Goal: Transaction & Acquisition: Purchase product/service

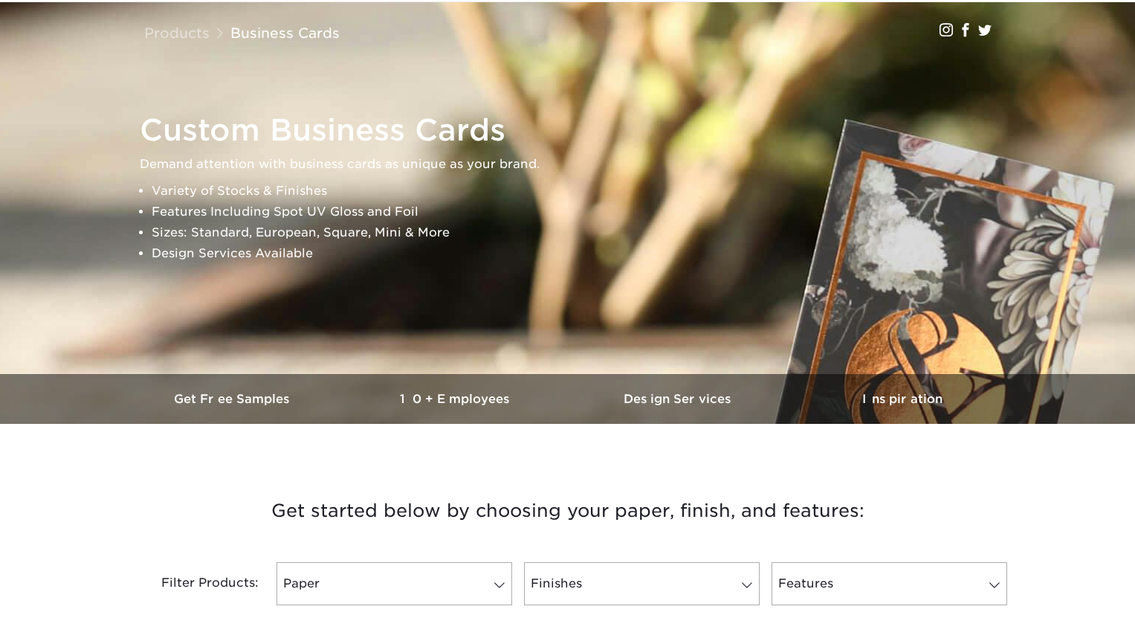
drag, startPoint x: 896, startPoint y: 466, endPoint x: 780, endPoint y: 481, distance: 116.9
click at [895, 466] on div "Get started below by choosing your paper, finish, and features: Filtered Matche…" at bounding box center [568, 549] width 892 height 181
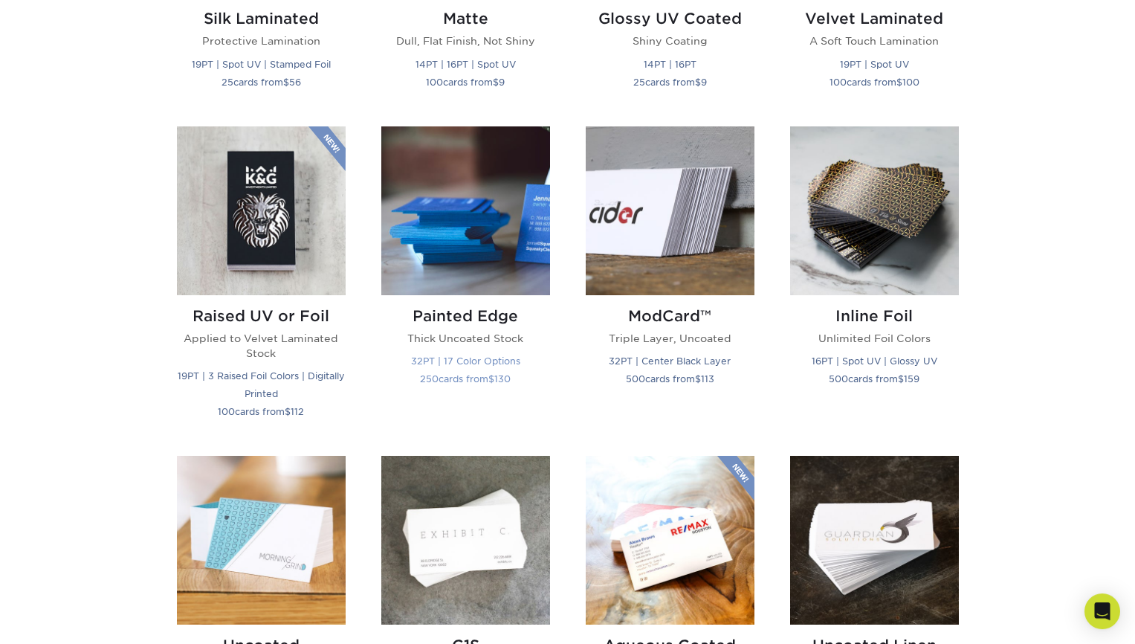
scroll to position [931, 0]
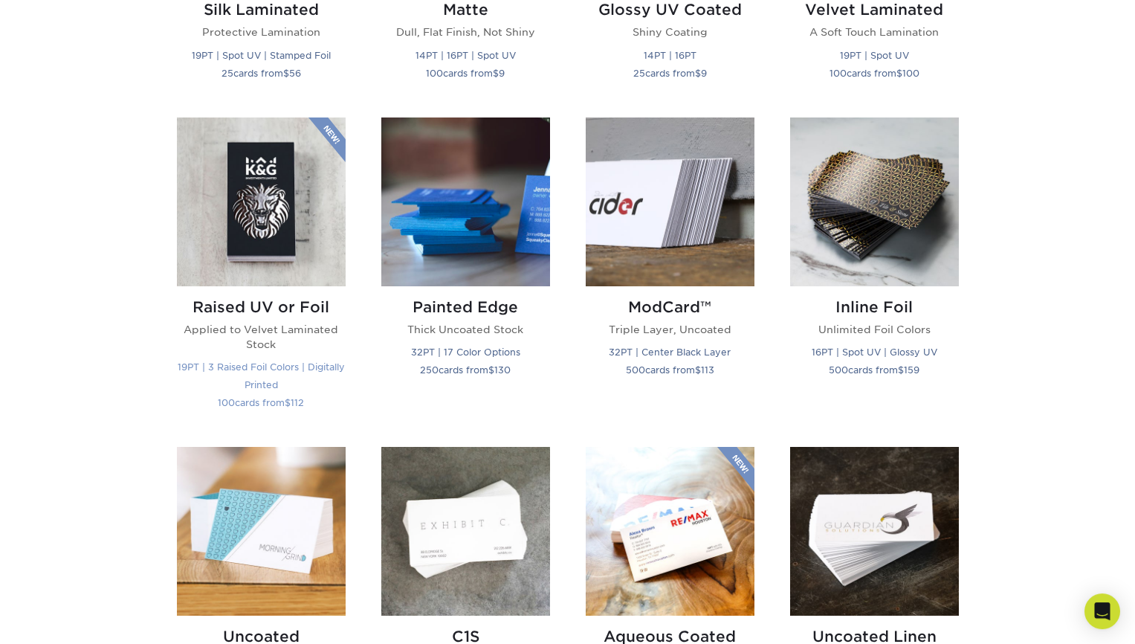
click at [294, 223] on img at bounding box center [261, 201] width 169 height 169
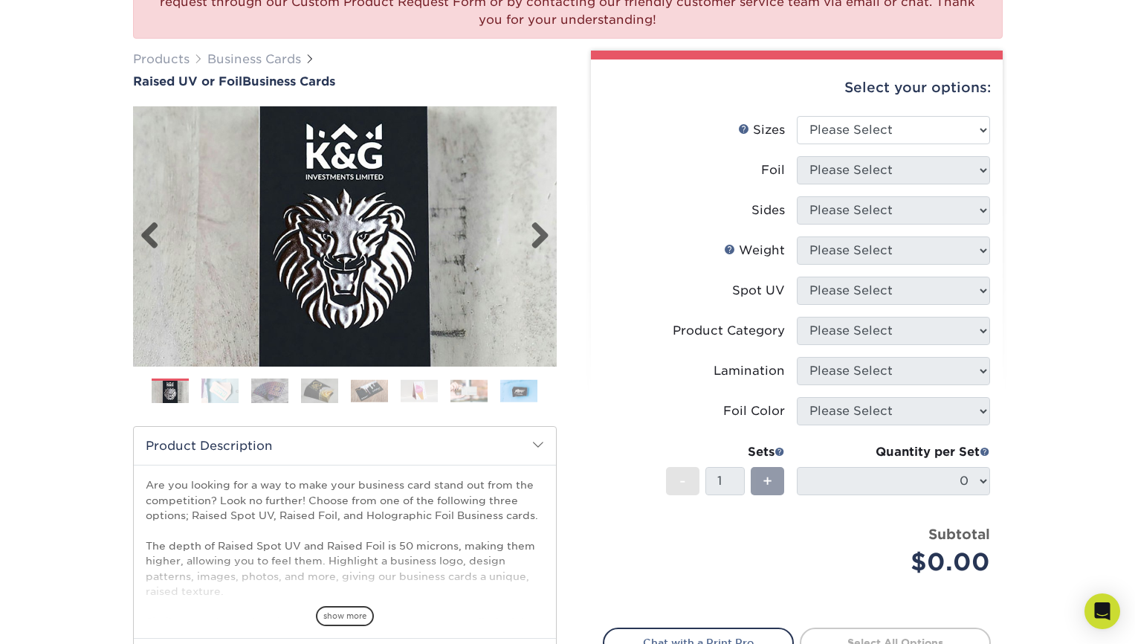
scroll to position [182, 0]
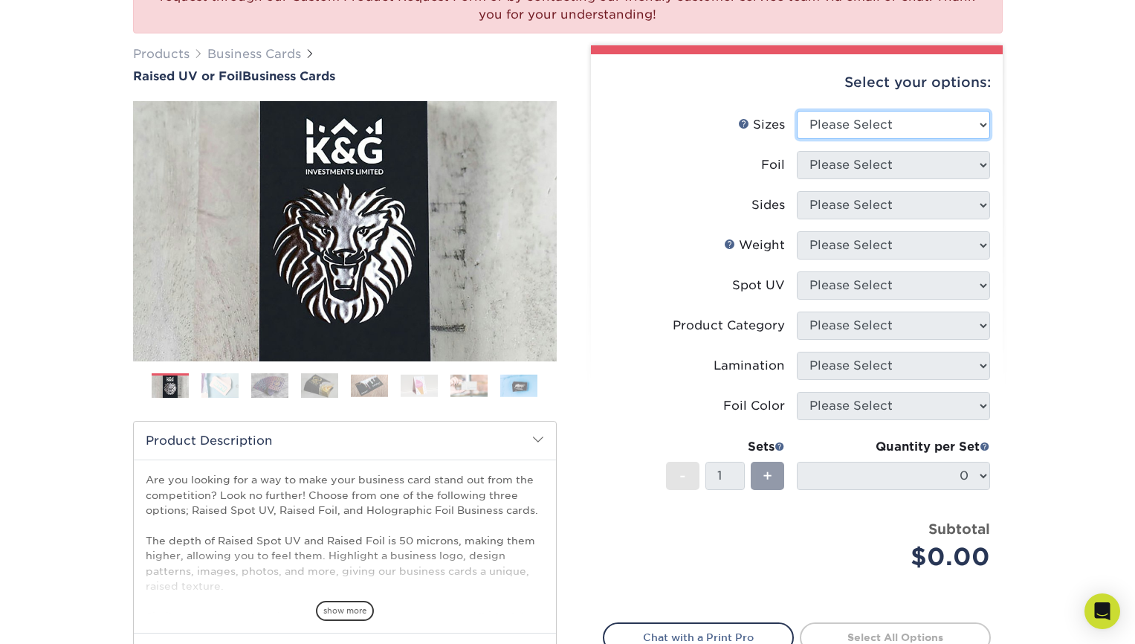
select select "2.00x3.50"
click option "2" x 3.5" - Standard" at bounding box center [0, 0] width 0 height 0
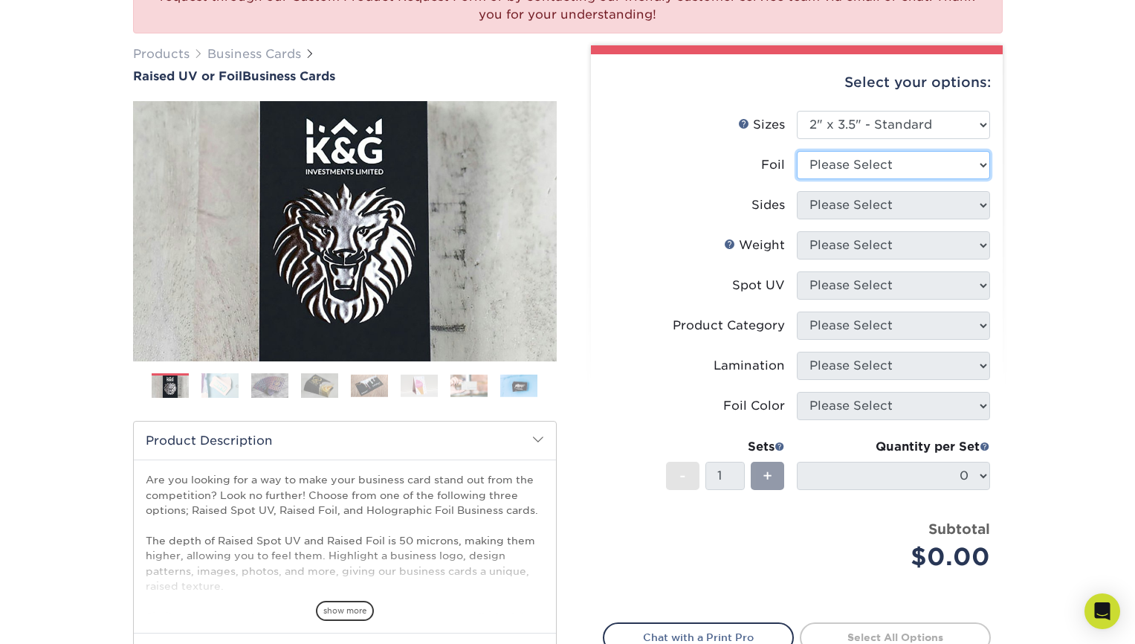
select select "1"
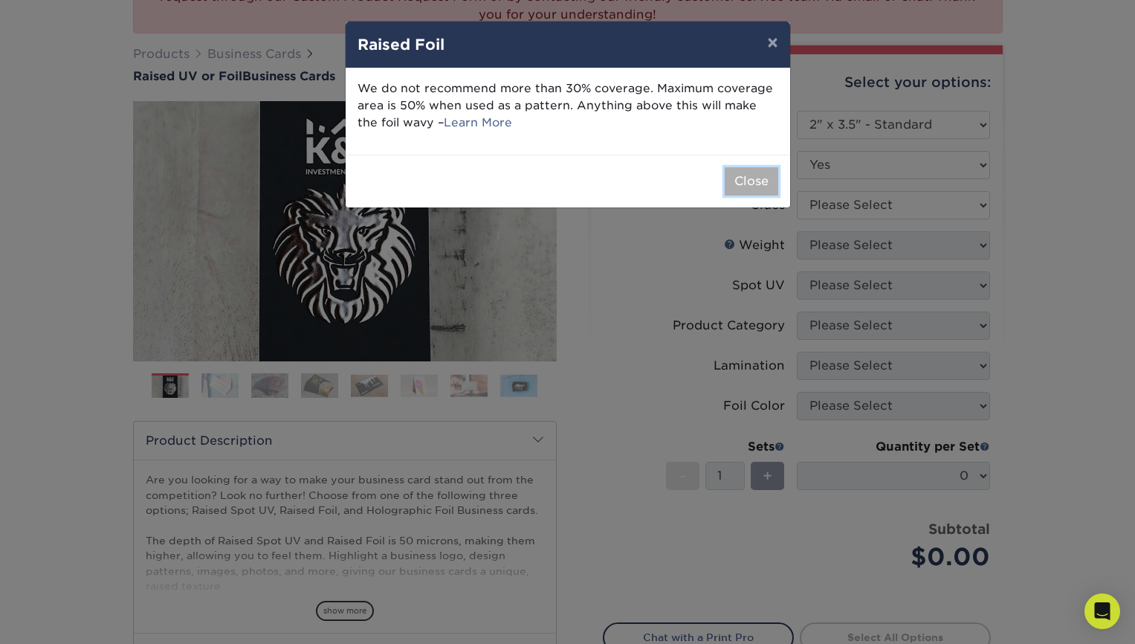
click at [761, 184] on button "Close" at bounding box center [752, 181] width 54 height 28
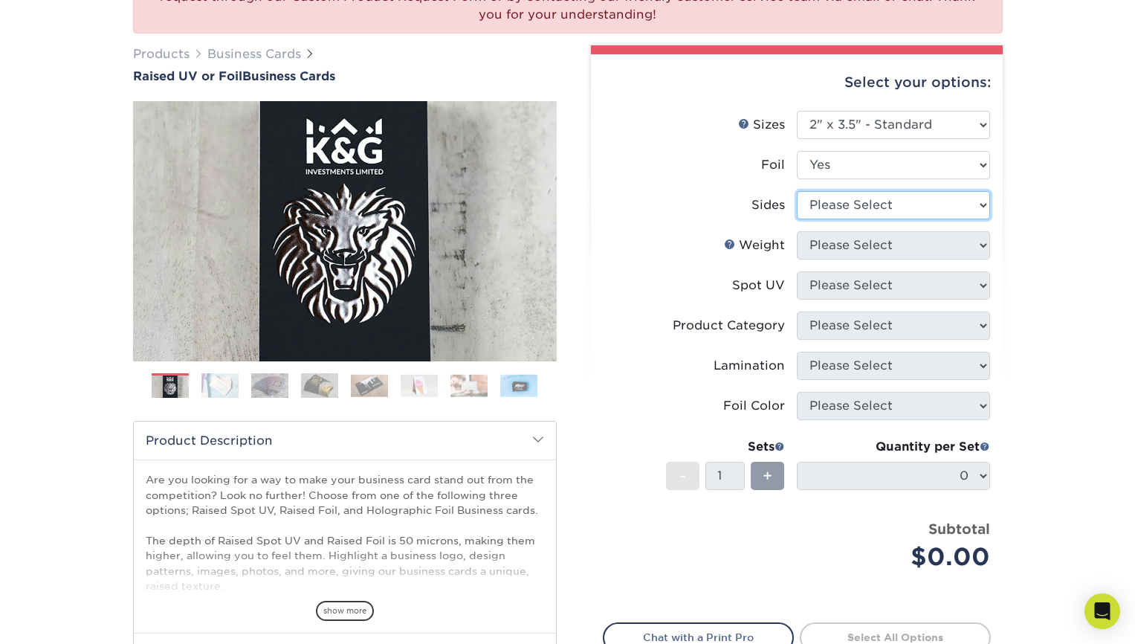
select select "34527644-b4fd-4ffb-9092-1318eefcd9d9"
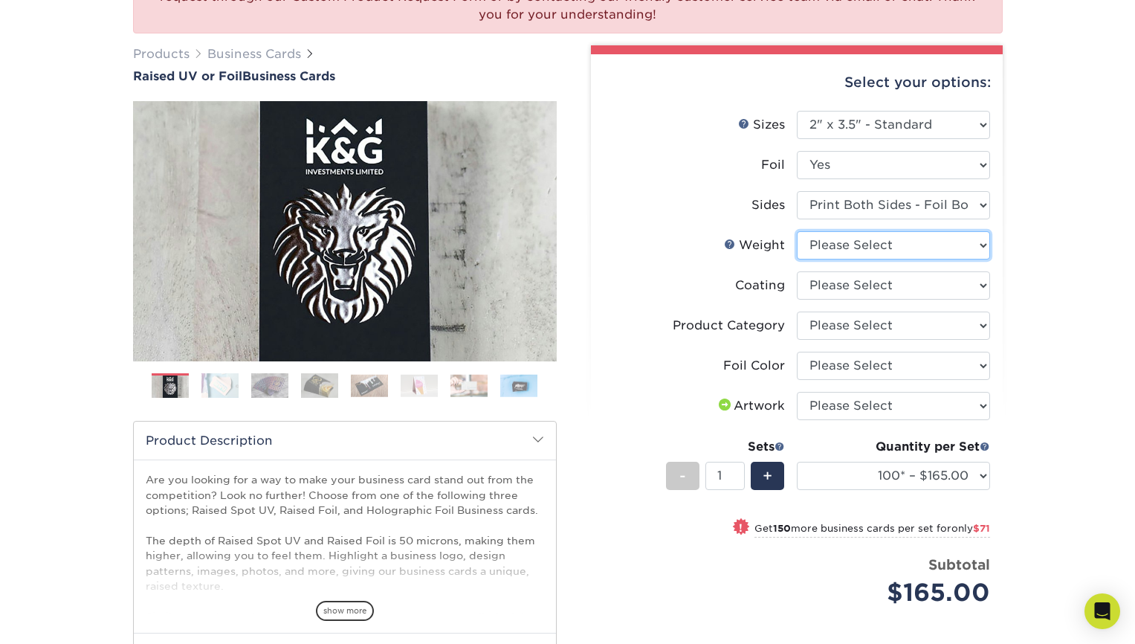
select select "16PT"
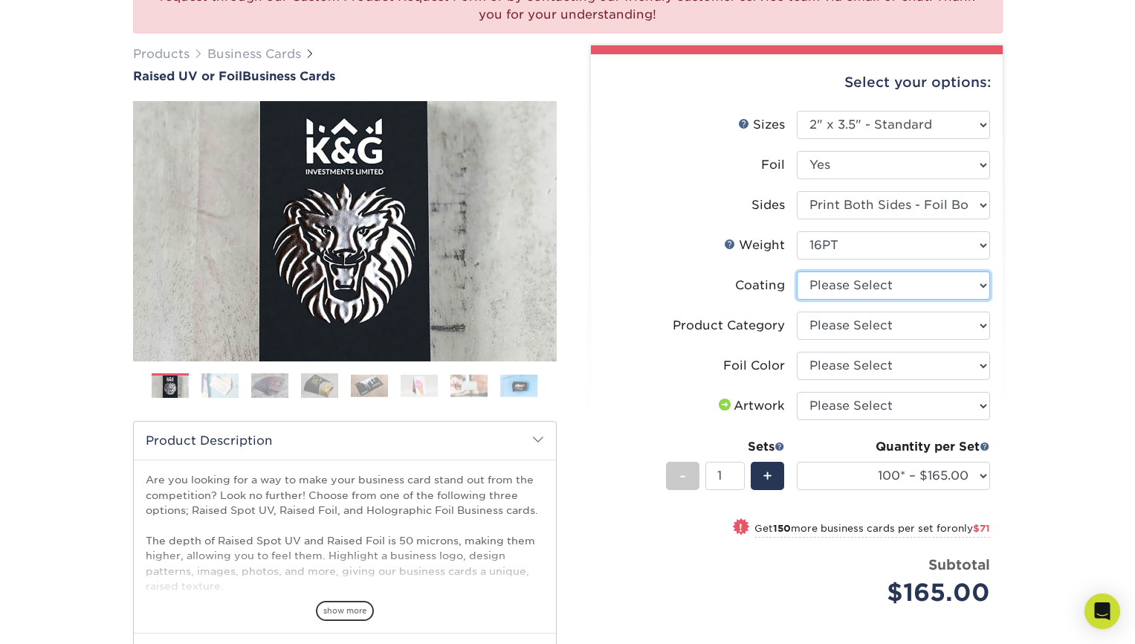
select select "3e7618de-abca-4bda-9f97-8b9129e913d8"
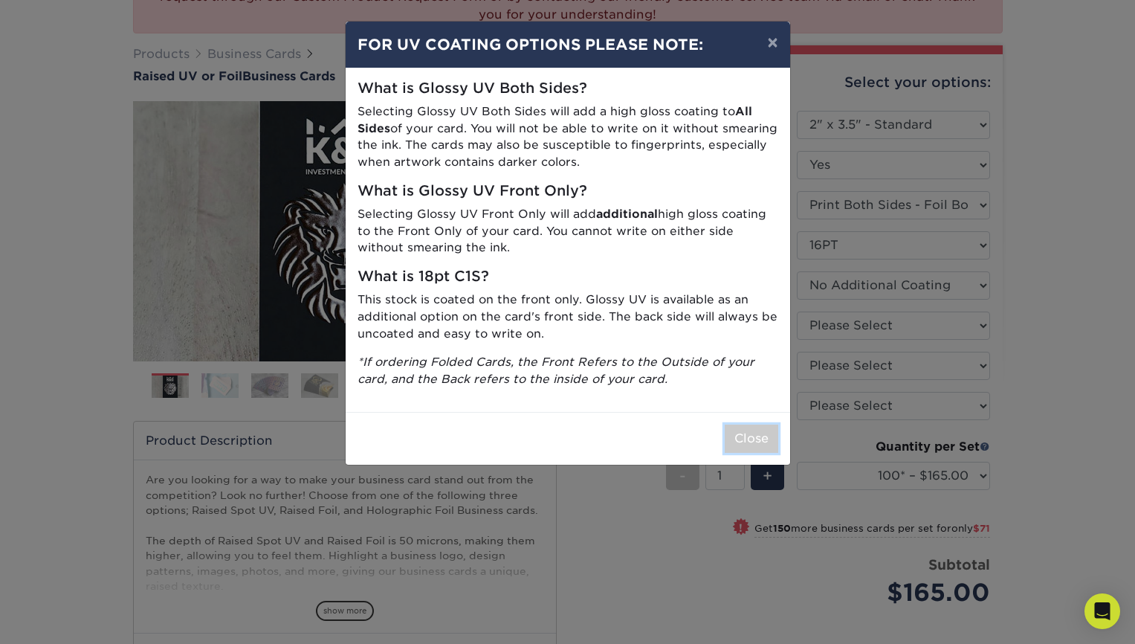
drag, startPoint x: 754, startPoint y: 428, endPoint x: 752, endPoint y: 436, distance: 7.8
click at [751, 430] on button "Close" at bounding box center [752, 438] width 54 height 28
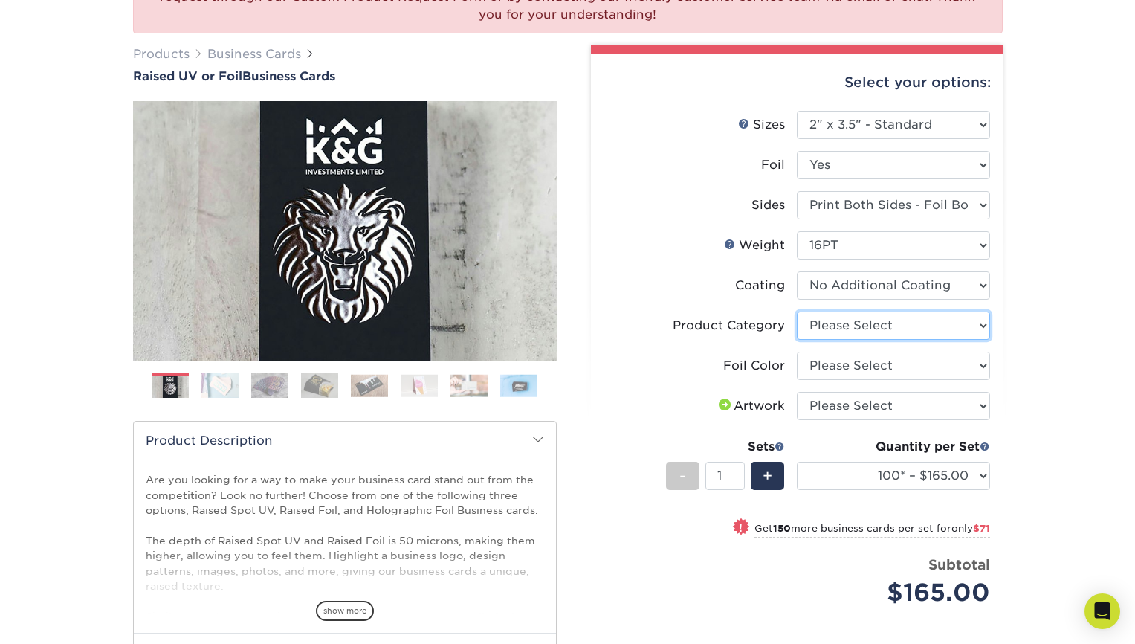
select select "3b5148f1-0588-4f88-a218-97bcfdce65c1"
click option "Business Cards" at bounding box center [0, 0] width 0 height 0
select select "acffa4a5-22f9-4585-ba3f-0adaa54b8c85"
click option "Gold Foil" at bounding box center [0, 0] width 0 height 0
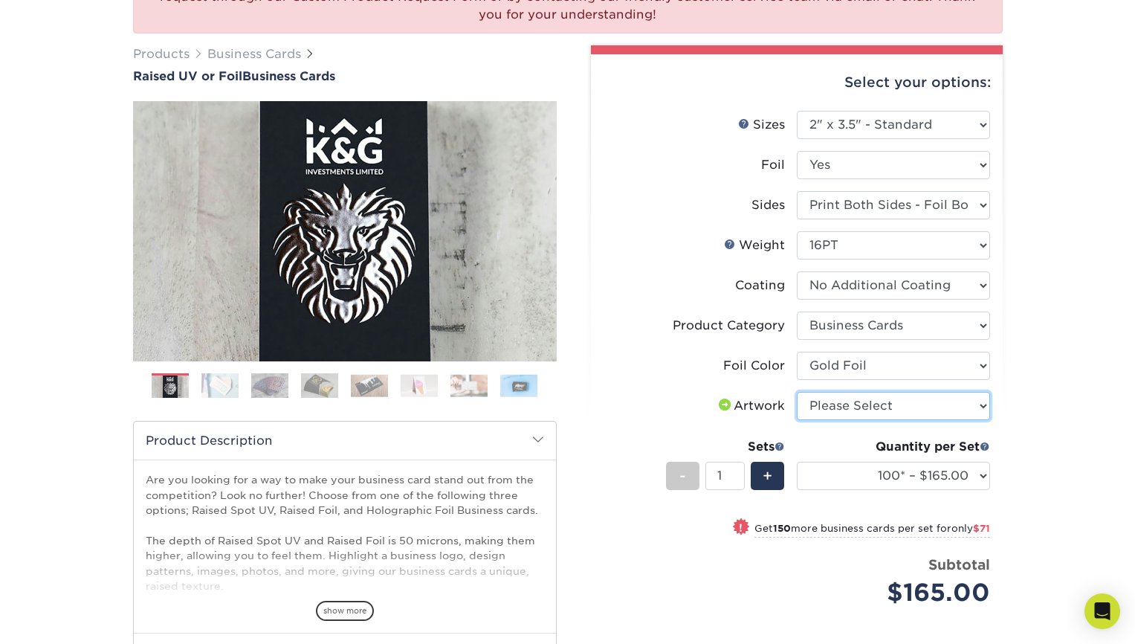
select select "upload"
click option "I will upload files" at bounding box center [0, 0] width 0 height 0
click at [221, 387] on img at bounding box center [219, 385] width 37 height 26
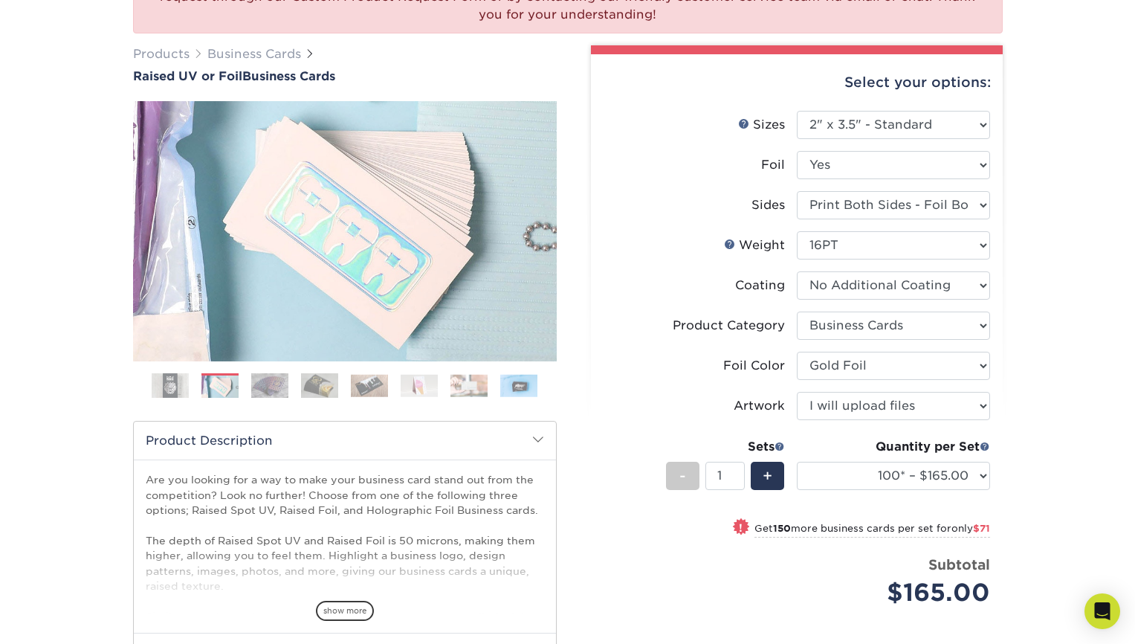
click at [262, 390] on img at bounding box center [269, 385] width 37 height 26
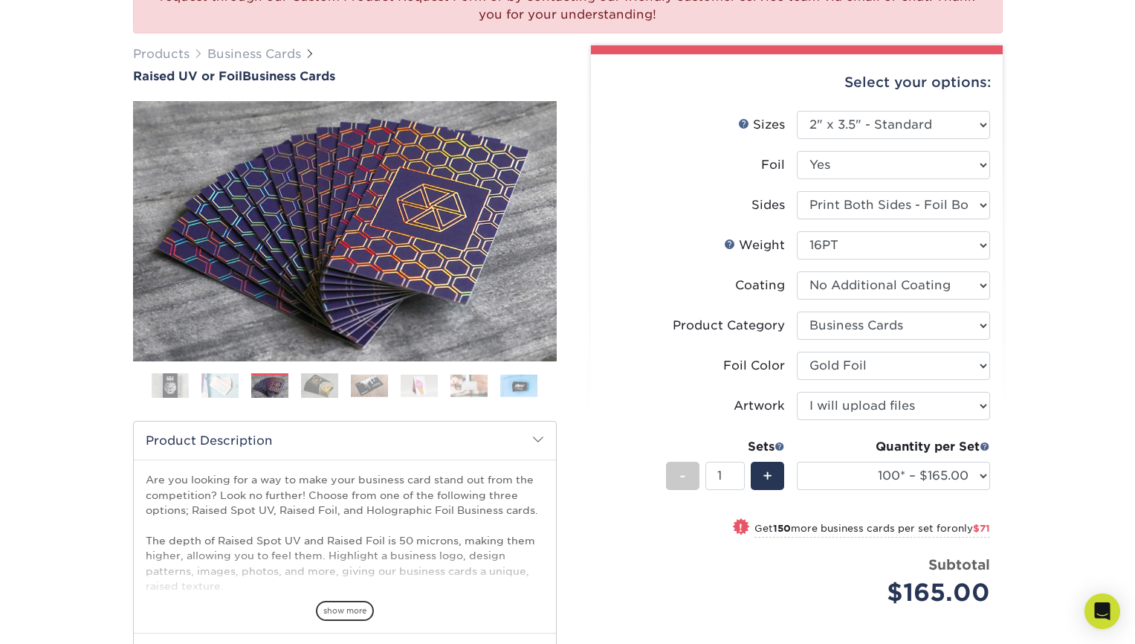
click at [300, 390] on ol at bounding box center [345, 391] width 424 height 36
click at [314, 393] on img at bounding box center [319, 385] width 37 height 26
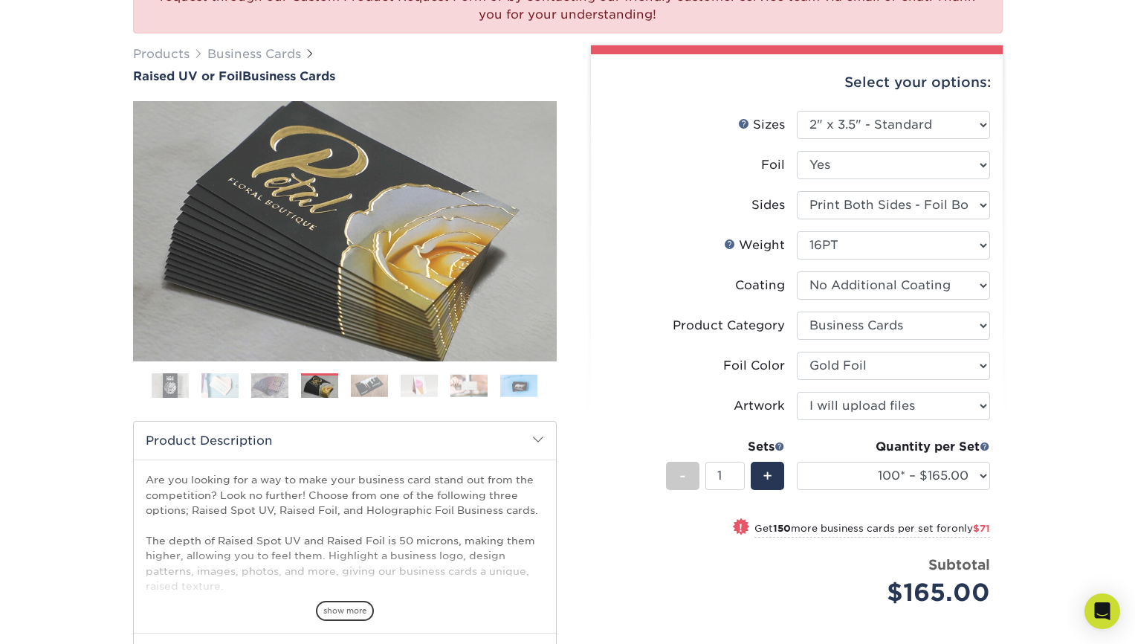
click at [383, 395] on img at bounding box center [369, 385] width 37 height 23
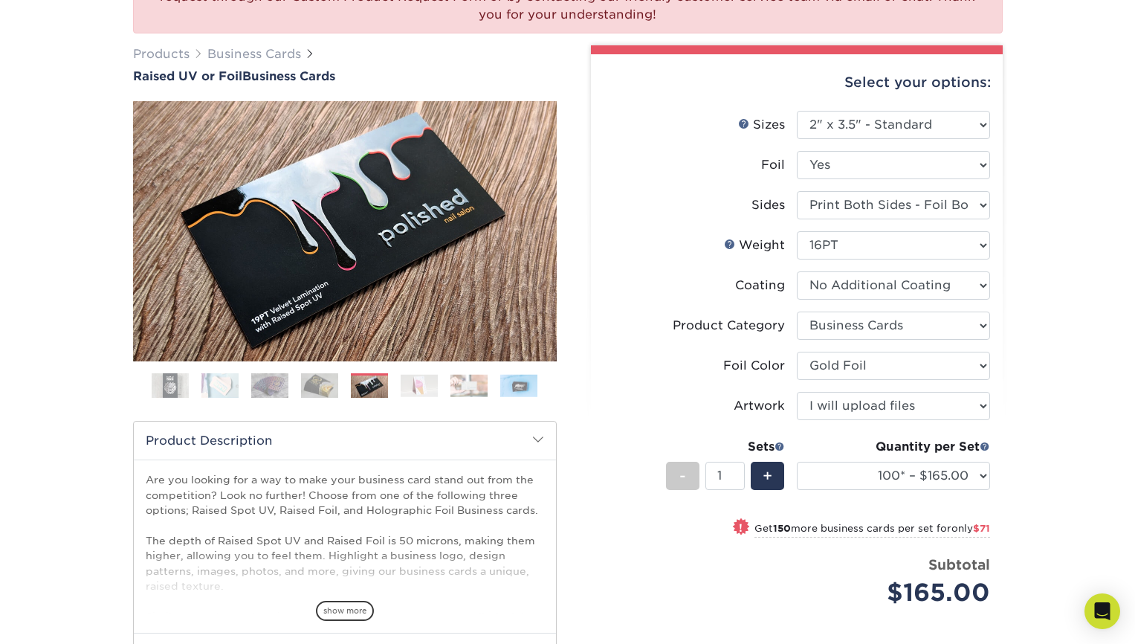
click at [425, 395] on img at bounding box center [419, 385] width 37 height 23
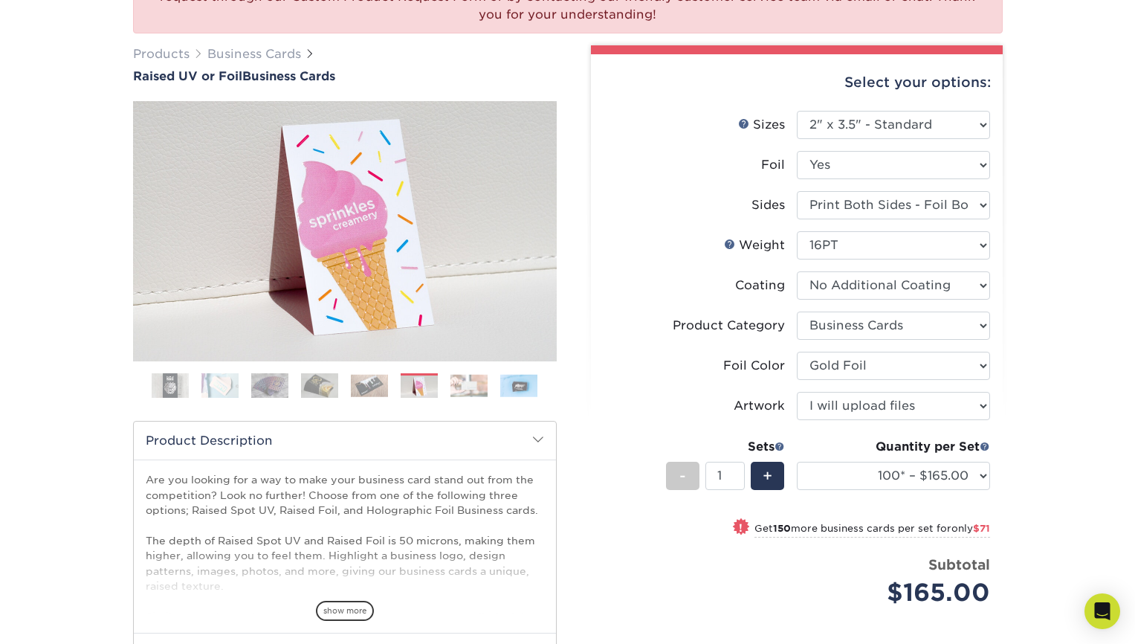
click at [456, 390] on img at bounding box center [468, 385] width 37 height 23
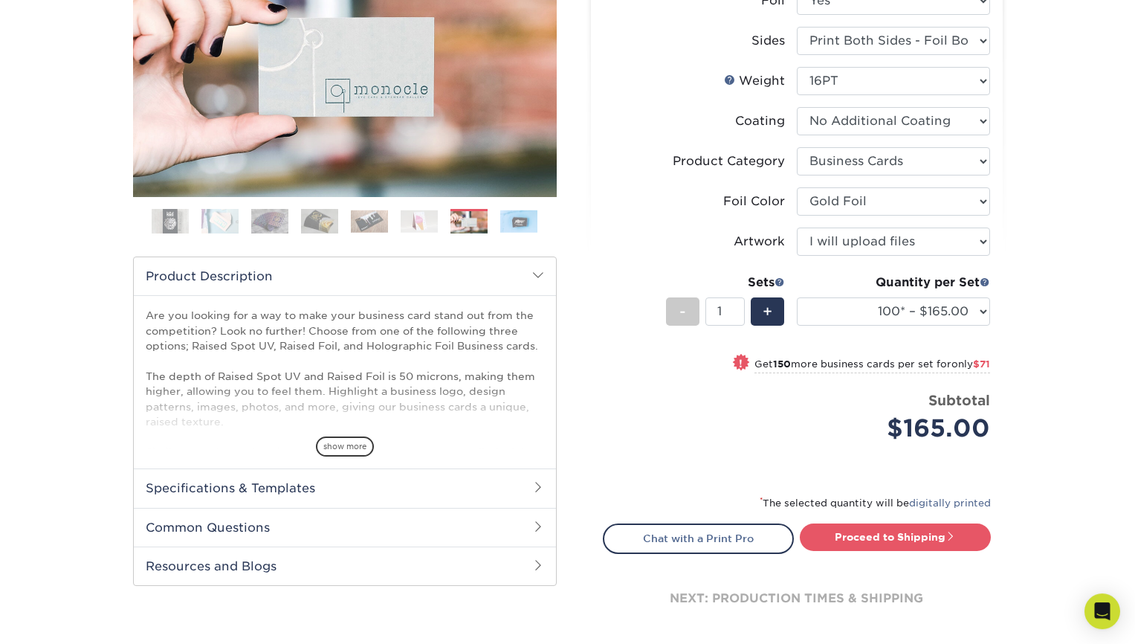
scroll to position [349, 0]
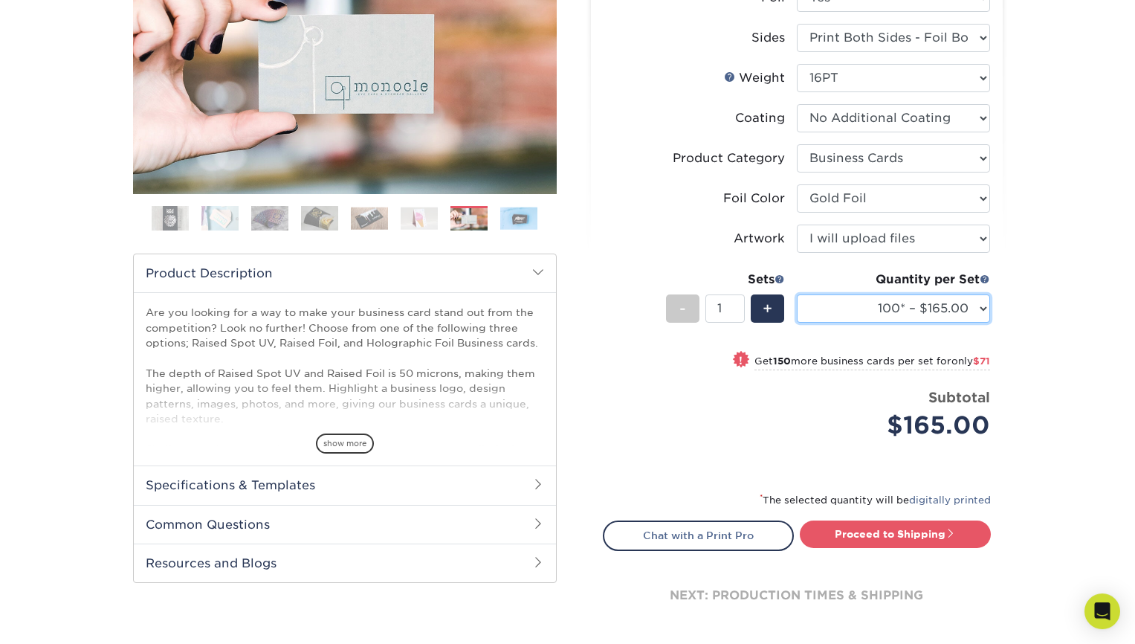
click option "100* – $165.00" at bounding box center [0, 0] width 0 height 0
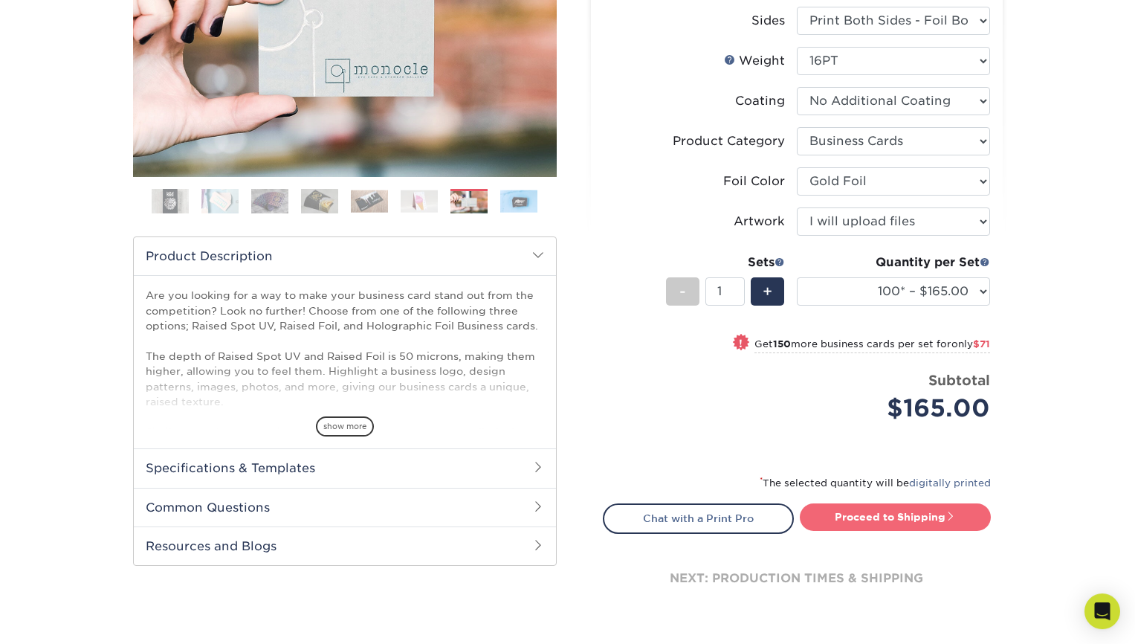
click at [902, 507] on link "Proceed to Shipping" at bounding box center [895, 516] width 191 height 27
type input "Set 1"
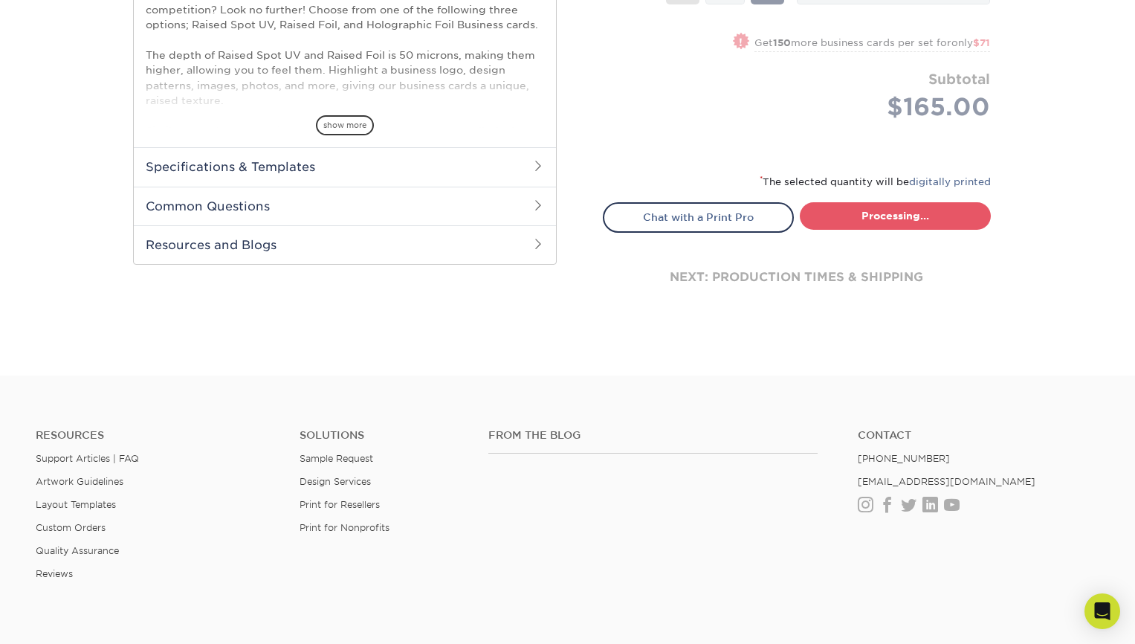
select select "7059d6da-37d2-4ff9-b756-13218de958cb"
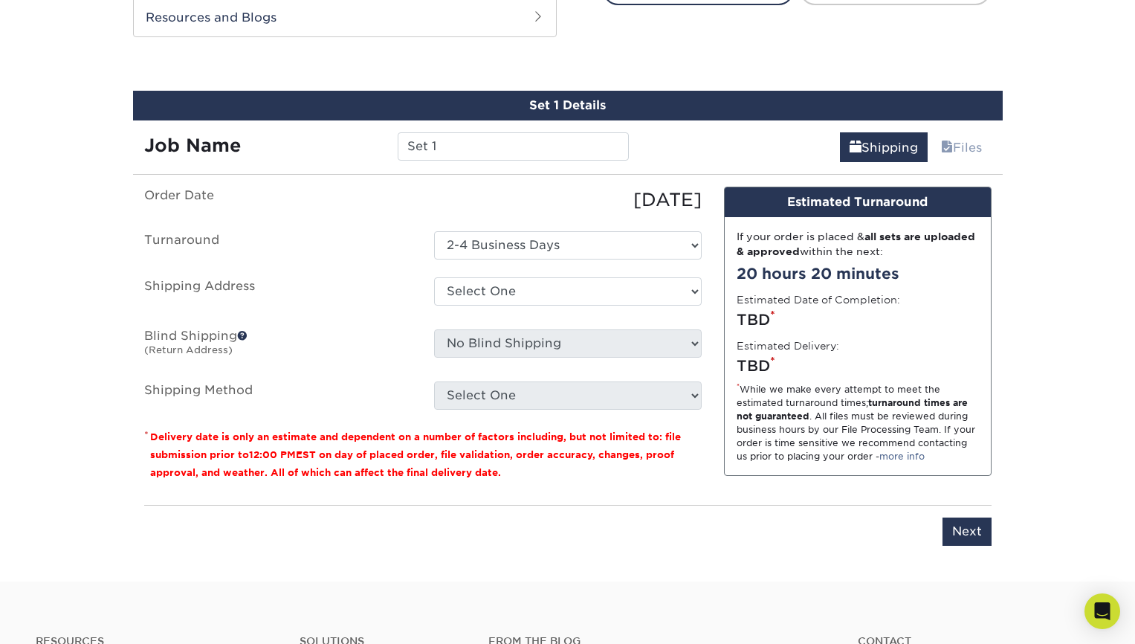
scroll to position [910, 0]
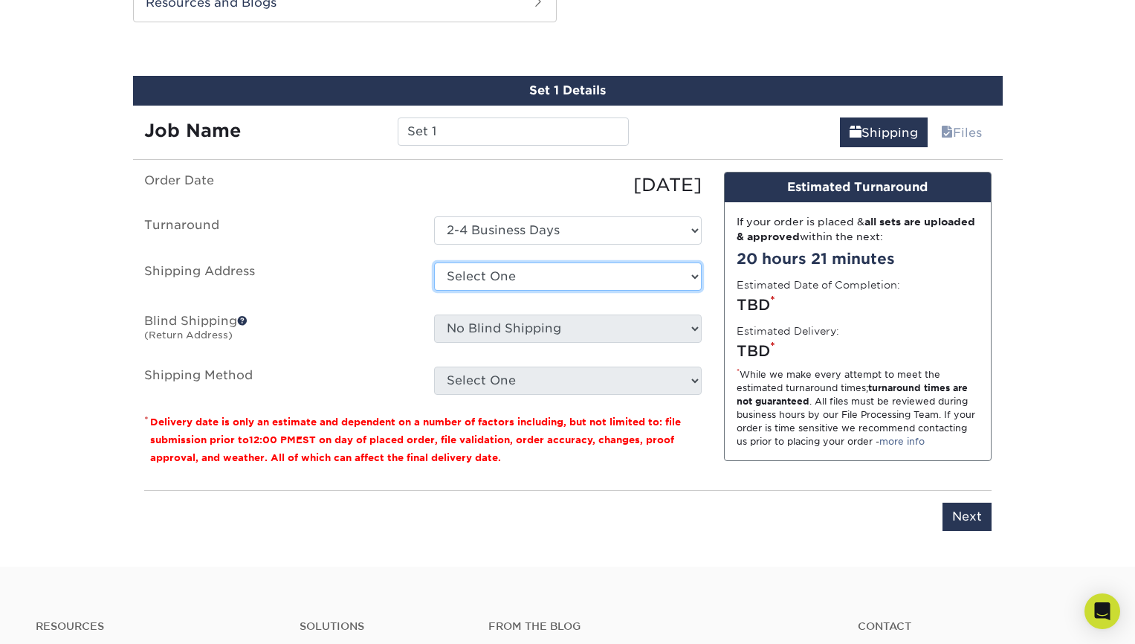
select select "newaddress"
click option "+ Add New Address" at bounding box center [0, 0] width 0 height 0
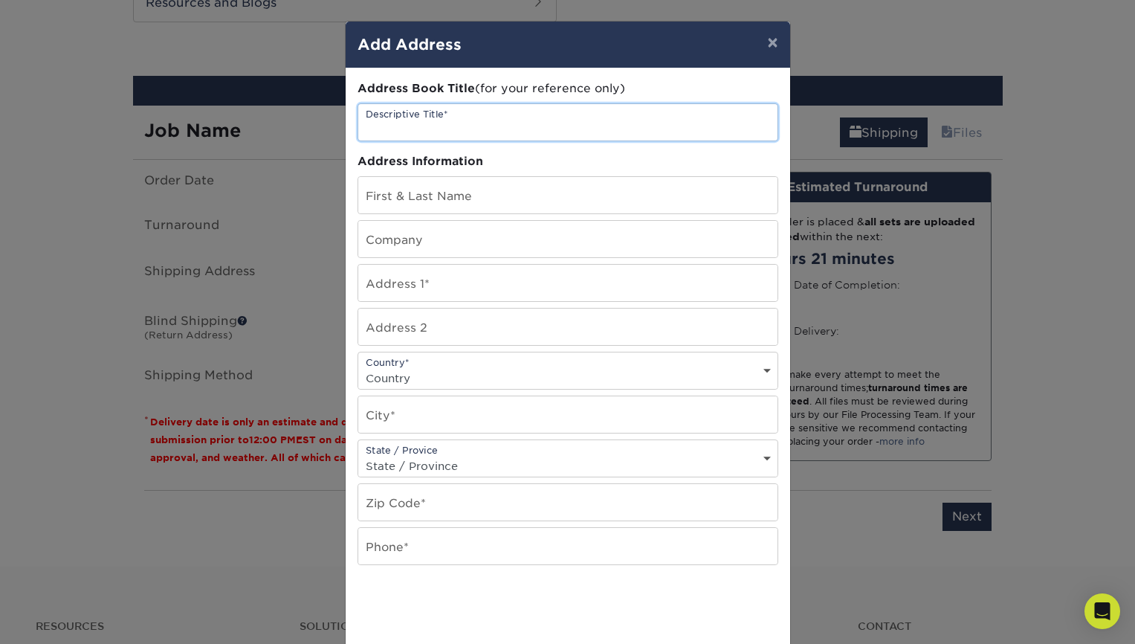
click at [492, 123] on input "text" at bounding box center [567, 122] width 419 height 36
type input "HP"
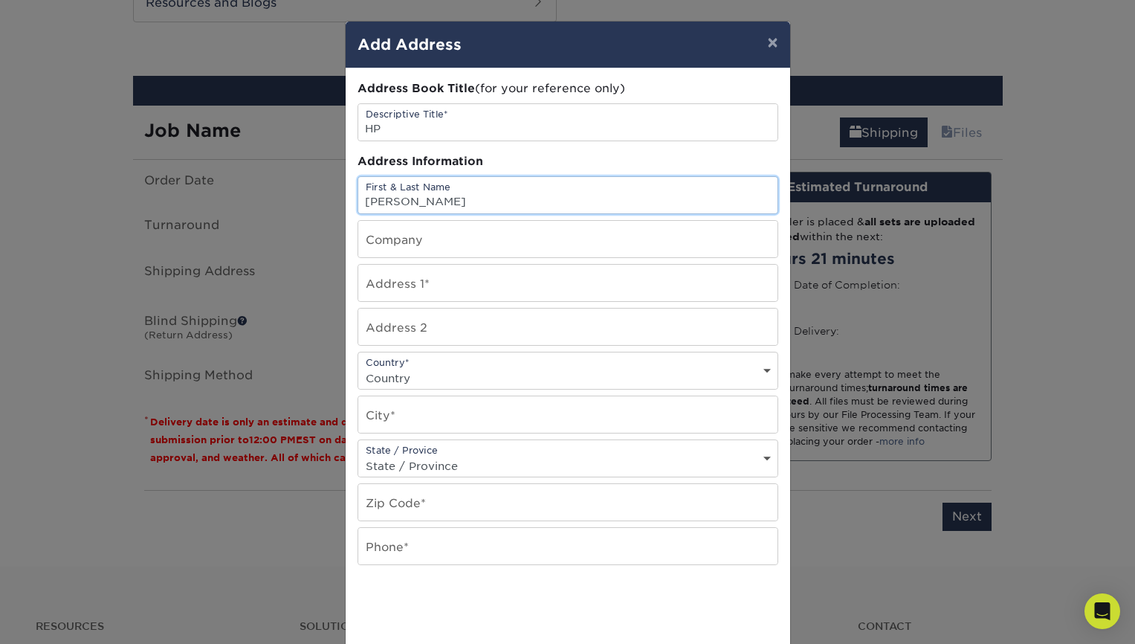
type input "[PERSON_NAME]"
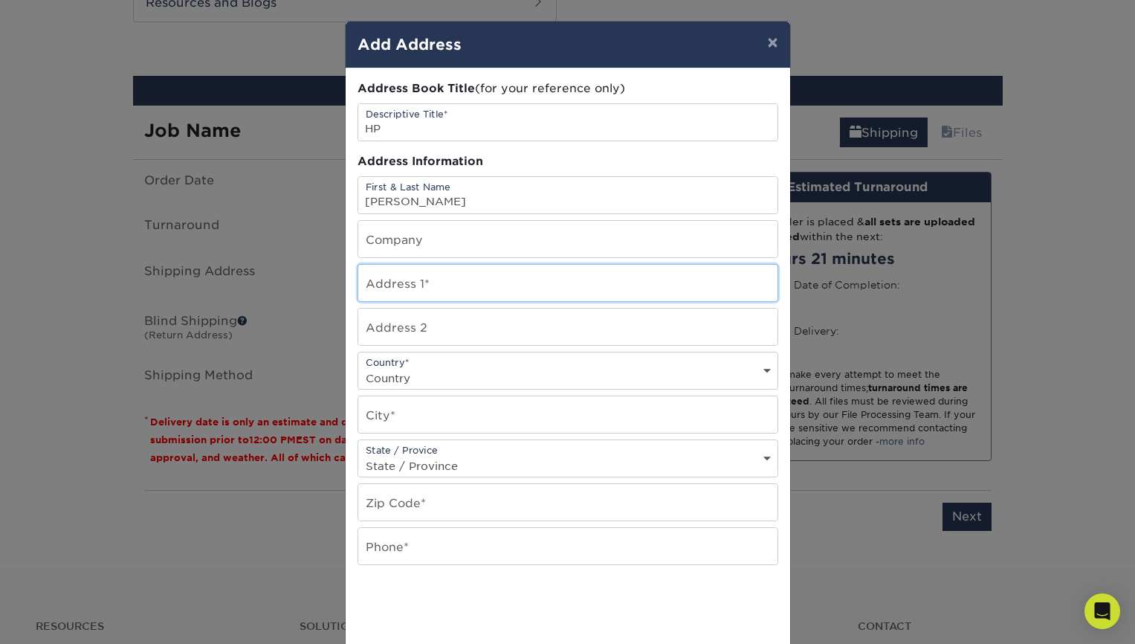
type input "[STREET_ADDRESS]"
select select "US"
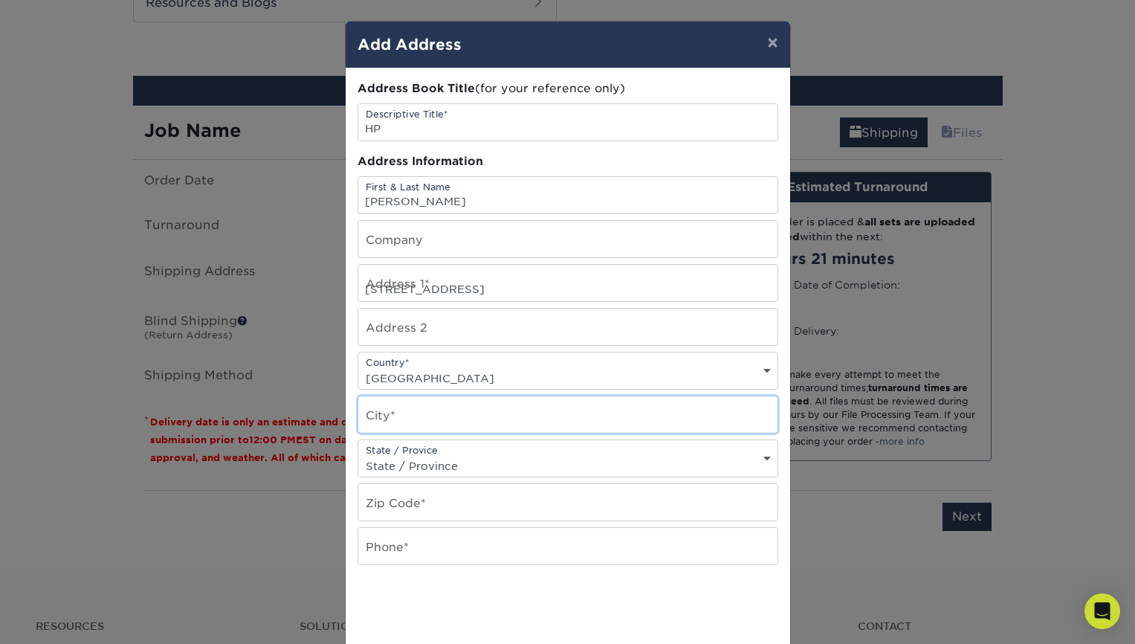
type input "[GEOGRAPHIC_DATA]"
select select "IL"
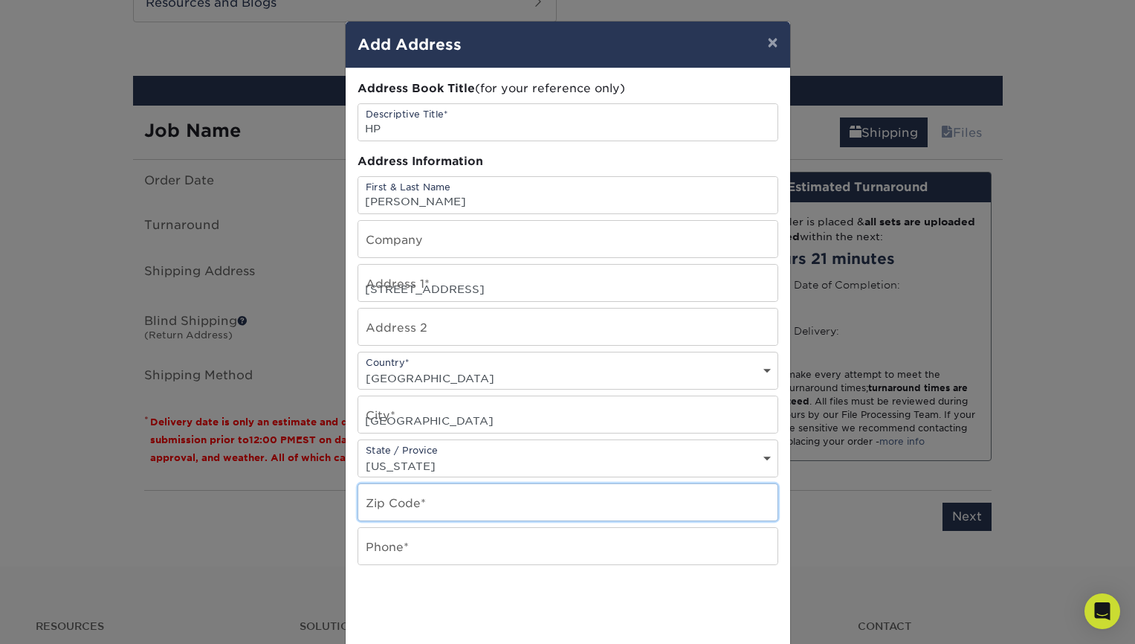
type input "60615"
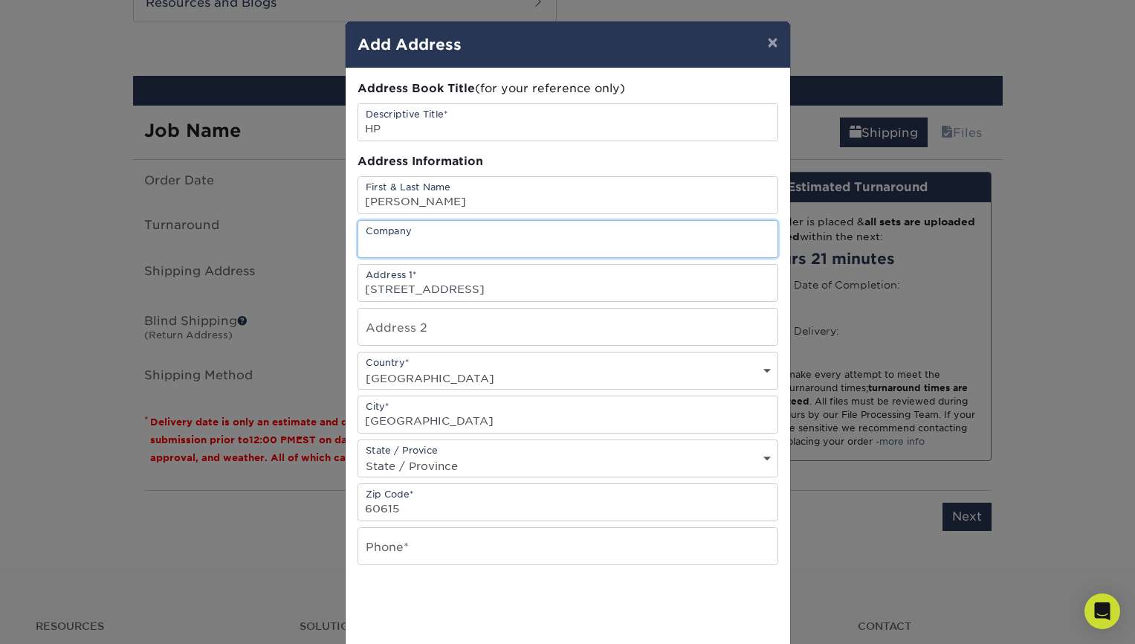
click at [559, 250] on input "text" at bounding box center [567, 239] width 419 height 36
type input "The Quantum Group"
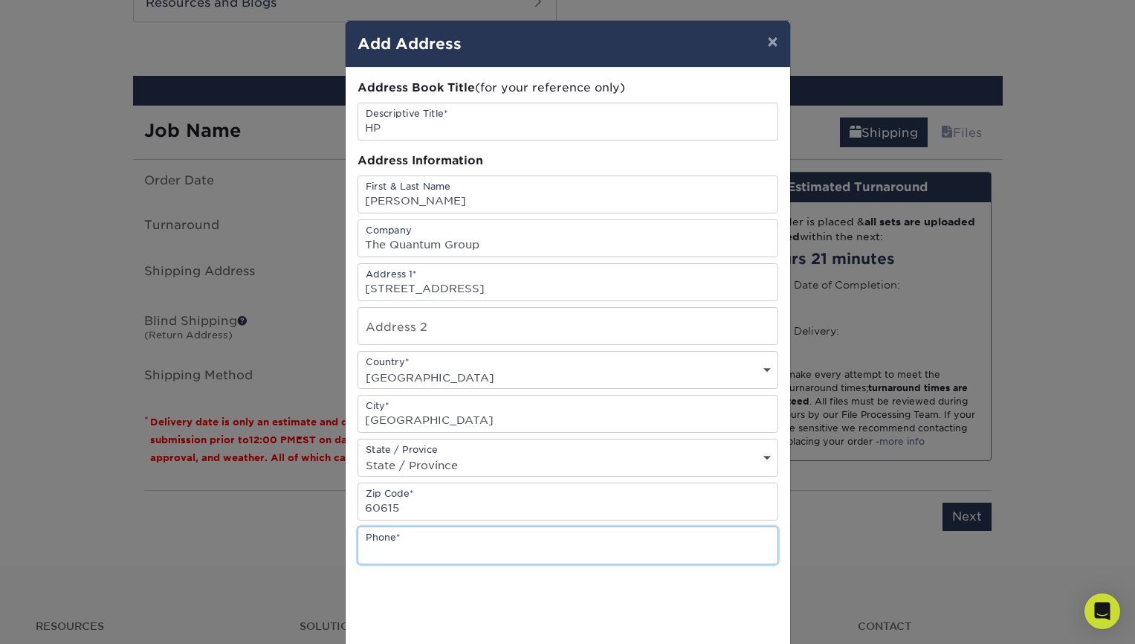
click at [469, 563] on input "text" at bounding box center [567, 545] width 419 height 36
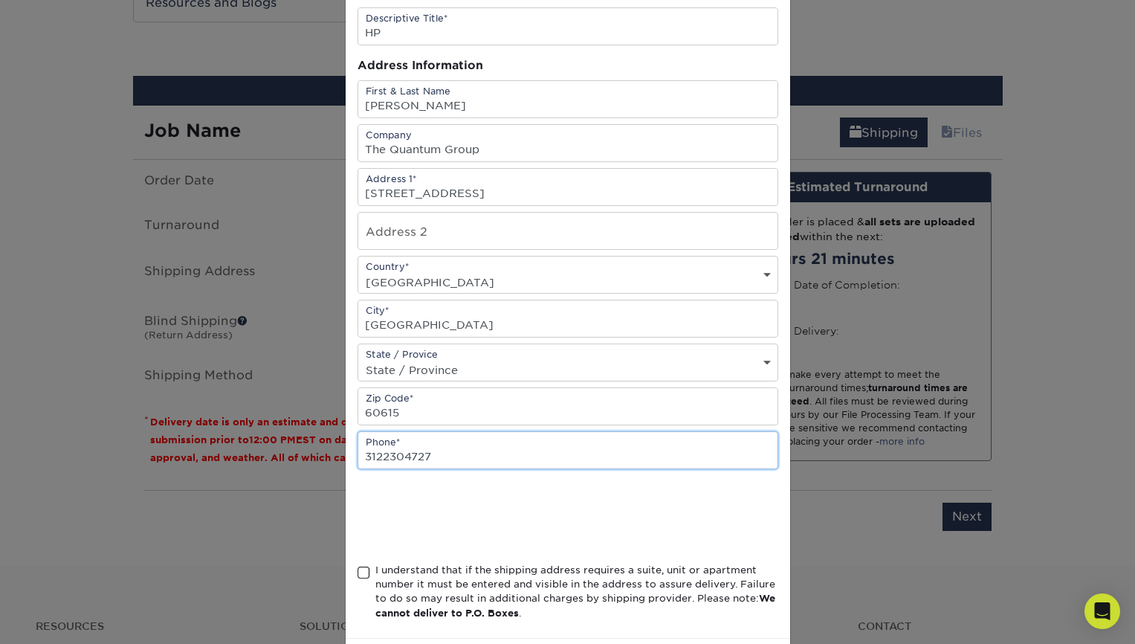
scroll to position [109, 0]
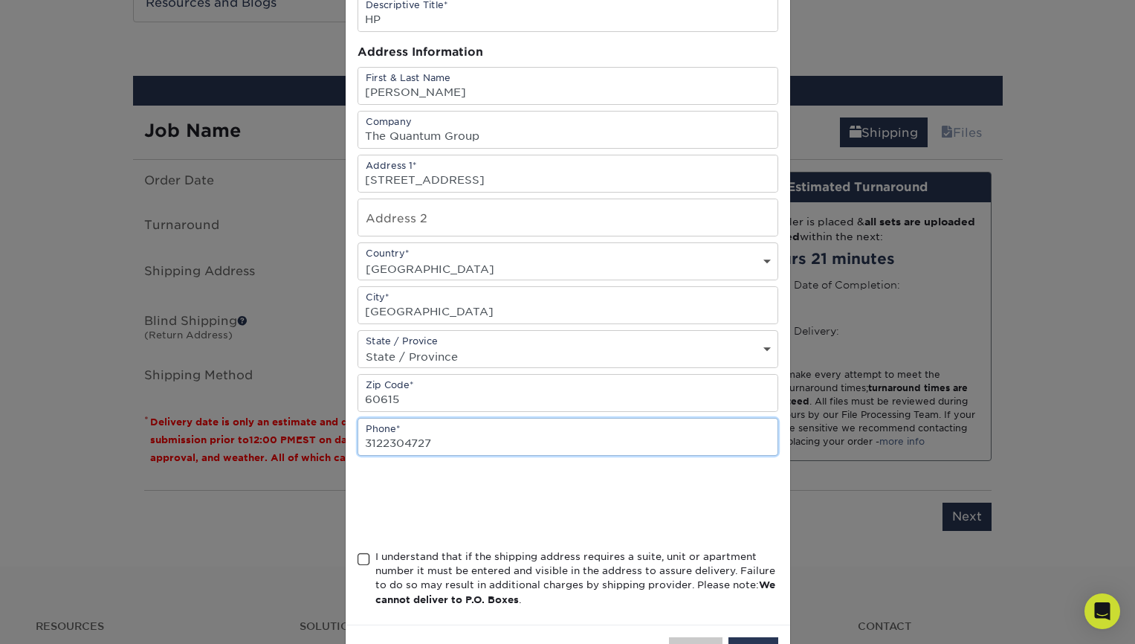
type input "3122304727"
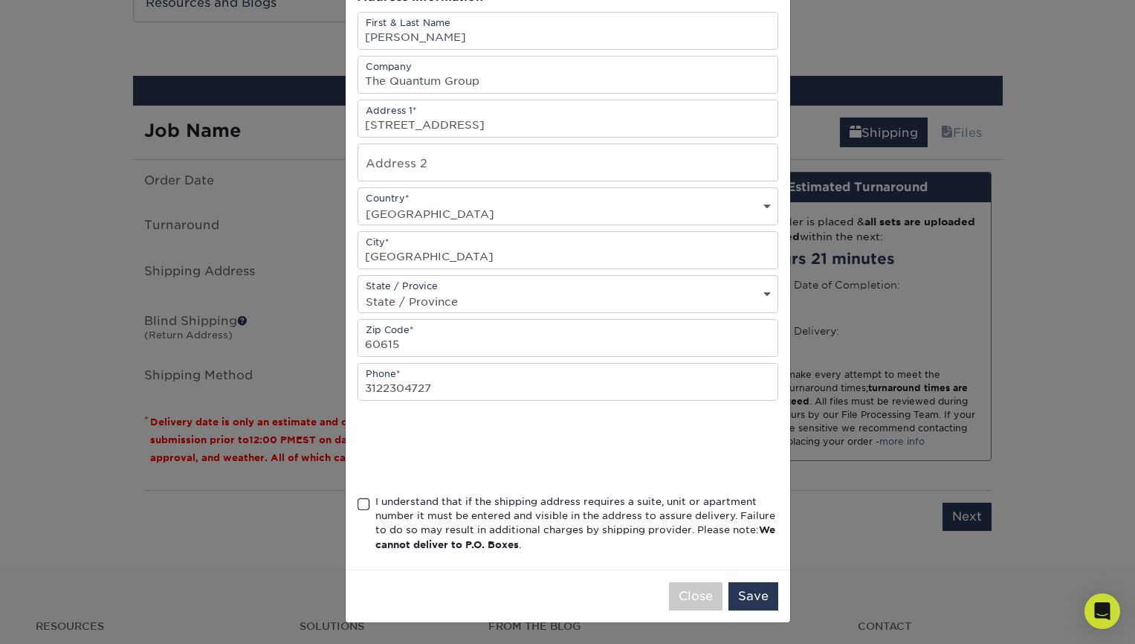
click at [363, 505] on span at bounding box center [364, 504] width 13 height 14
click at [0, 0] on input "I understand that if the shipping address requires a suite, unit or apartment n…" at bounding box center [0, 0] width 0 height 0
click at [744, 595] on button "Save" at bounding box center [753, 596] width 50 height 28
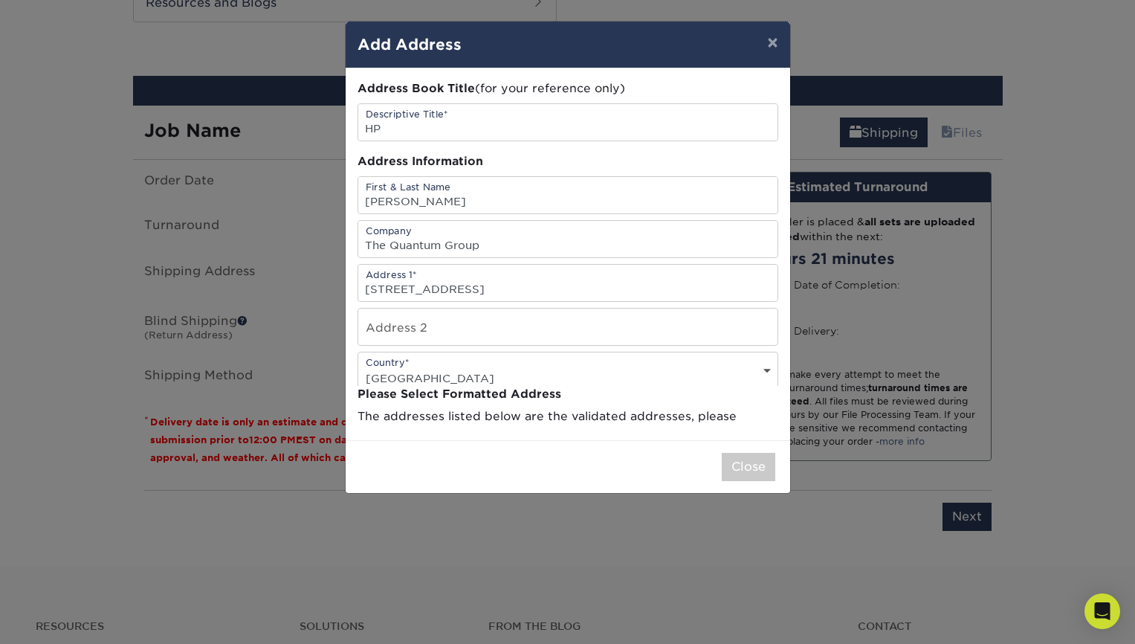
scroll to position [0, 0]
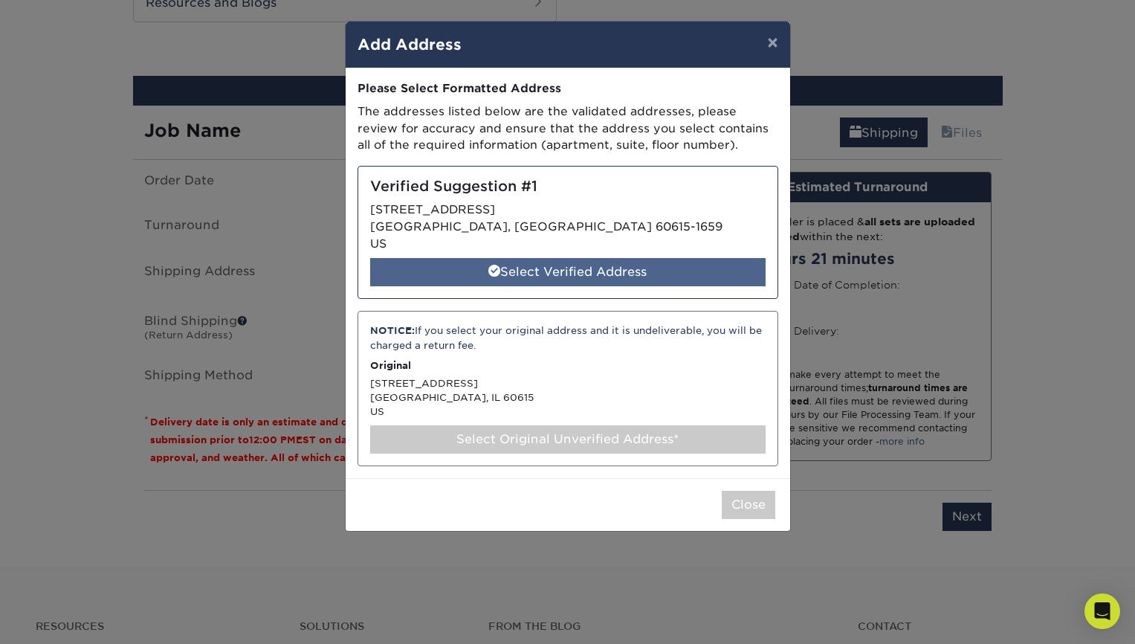
click at [579, 274] on div "Select Verified Address" at bounding box center [567, 272] width 395 height 28
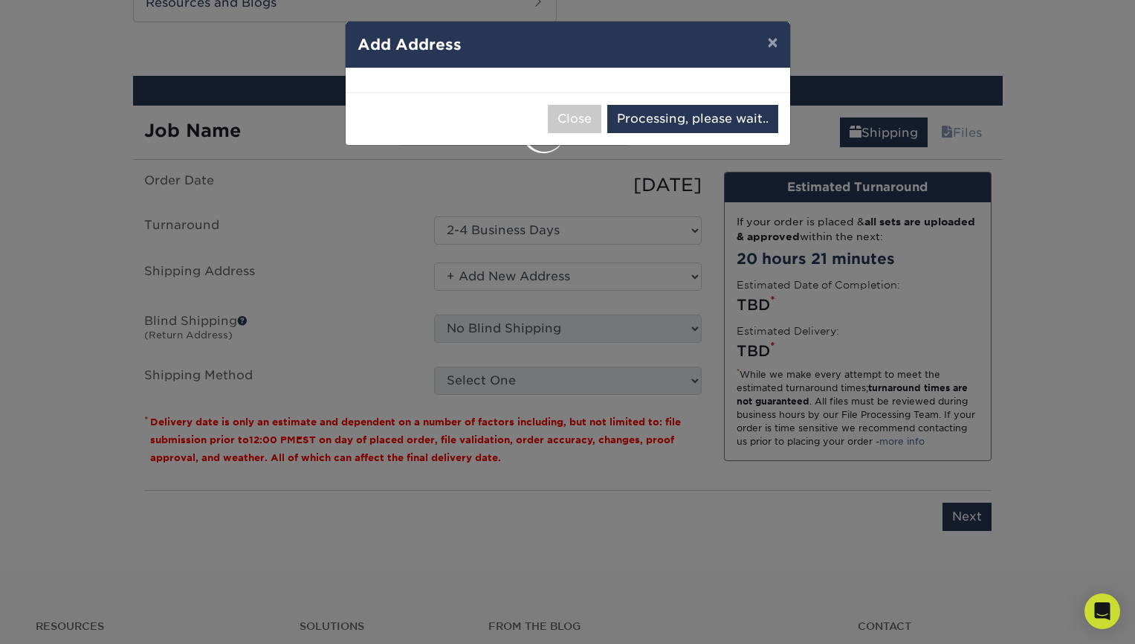
select select "285961"
